Goal: Information Seeking & Learning: Learn about a topic

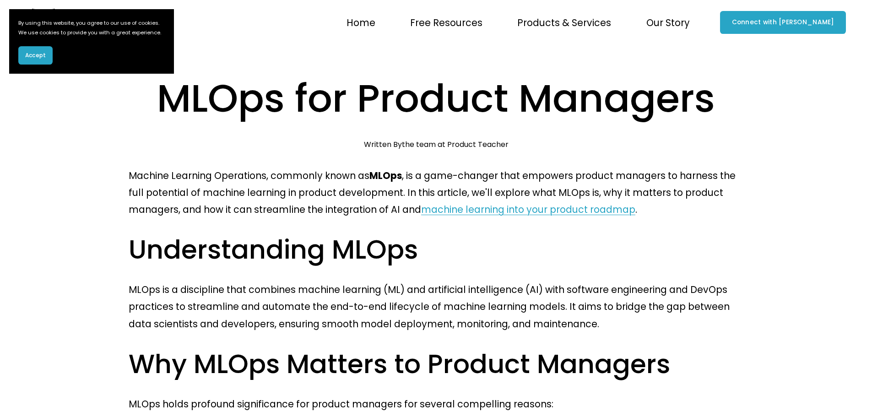
click at [27, 59] on span "Accept" at bounding box center [35, 55] width 21 height 8
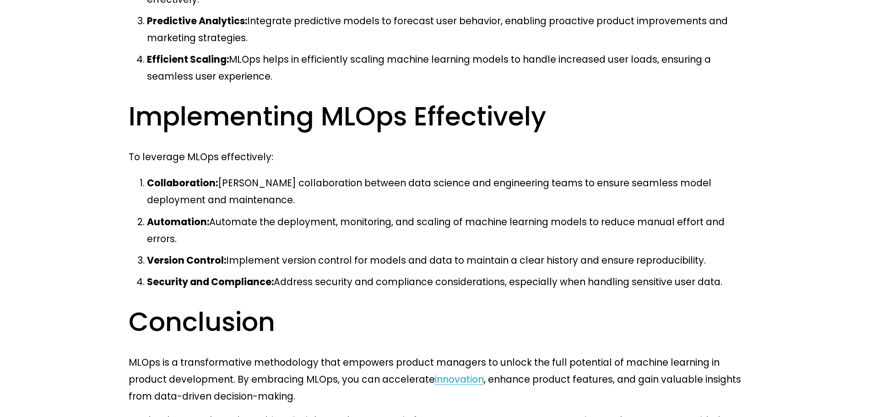
scroll to position [732, 0]
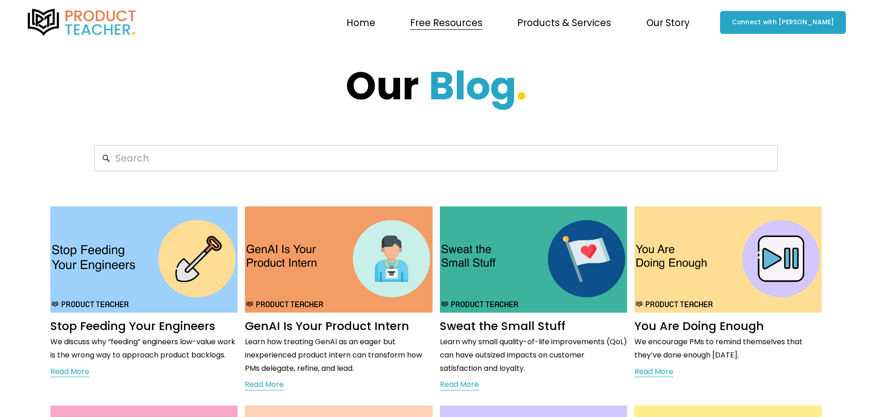
click at [0, 0] on span "Courses" at bounding box center [0, 0] width 0 height 0
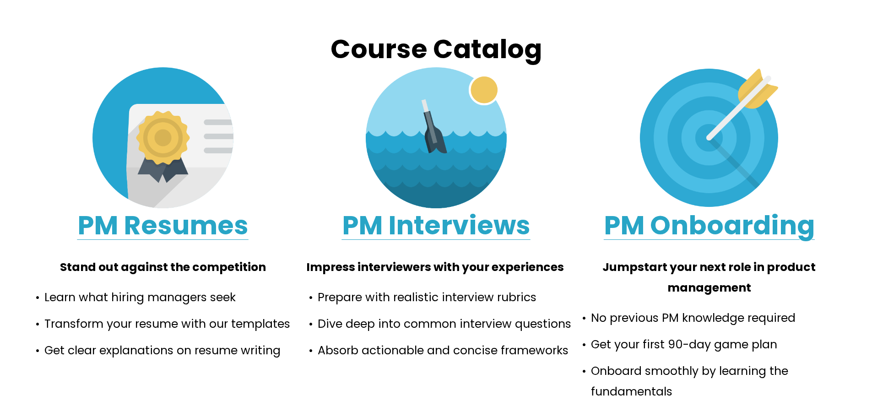
scroll to position [686, 0]
